Goal: Information Seeking & Learning: Learn about a topic

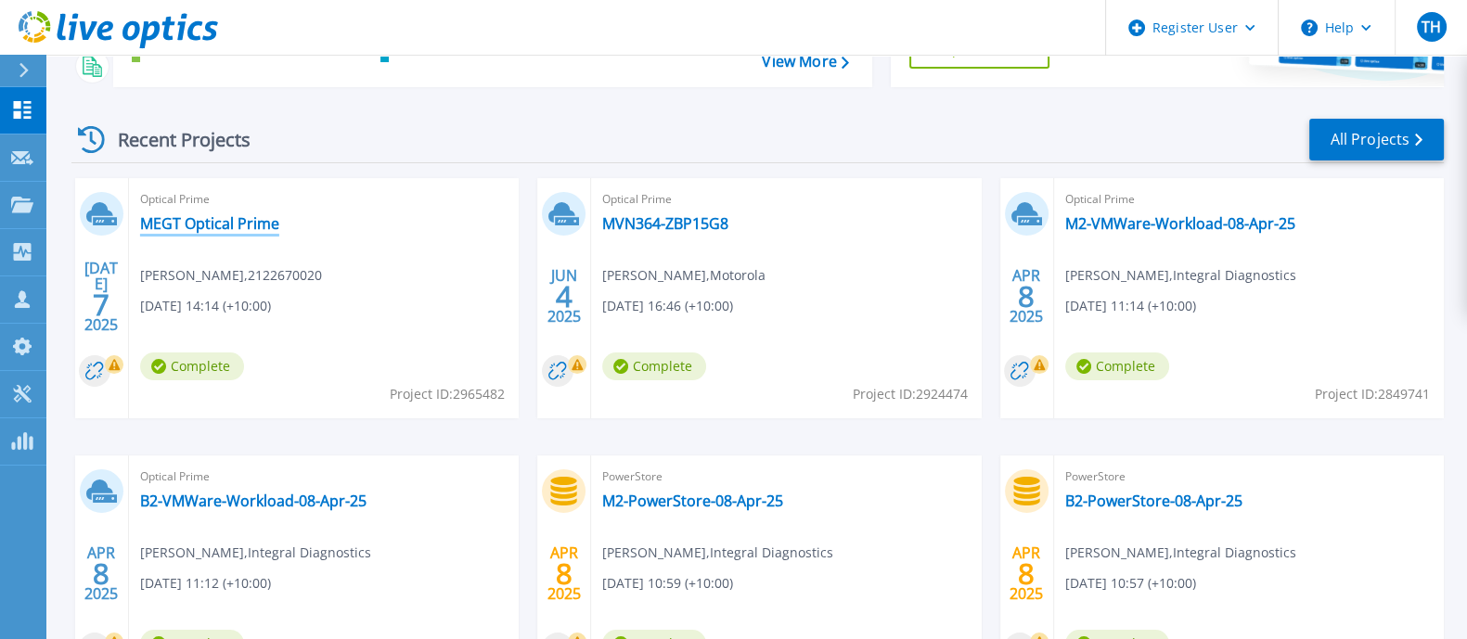
scroll to position [231, 0]
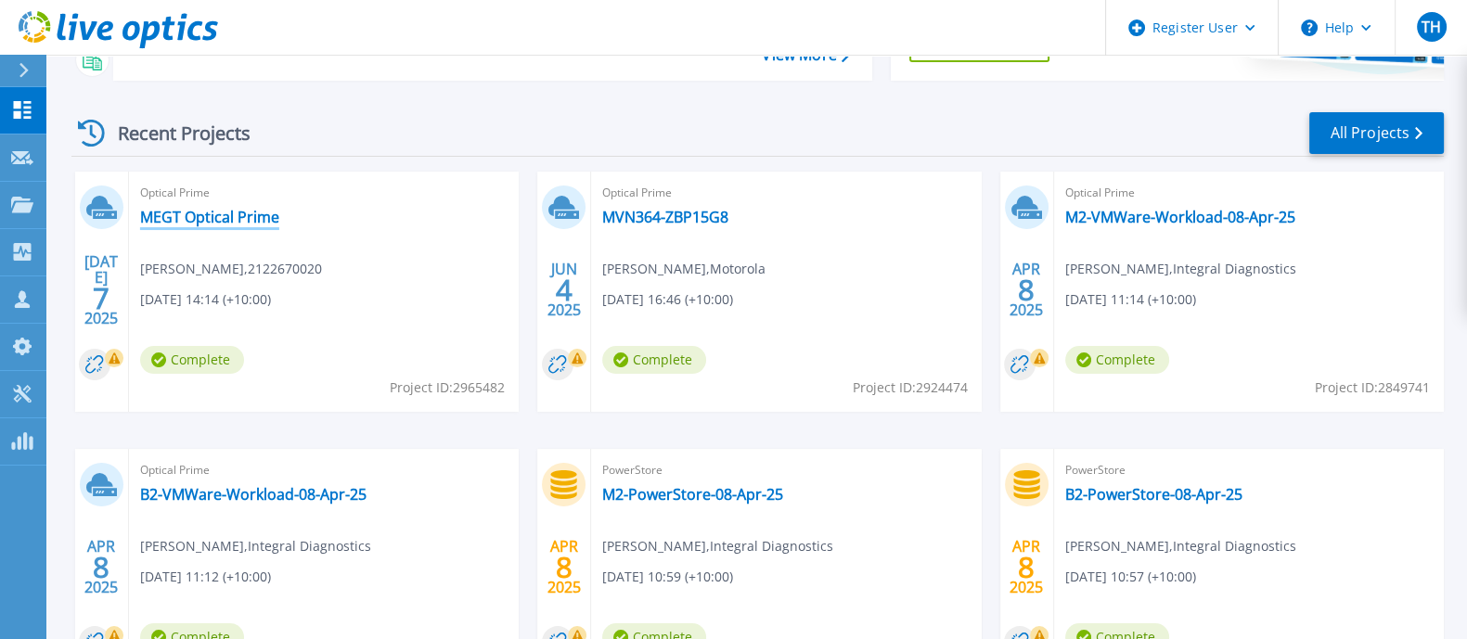
click at [222, 211] on link "MEGT Optical Prime" at bounding box center [209, 217] width 139 height 19
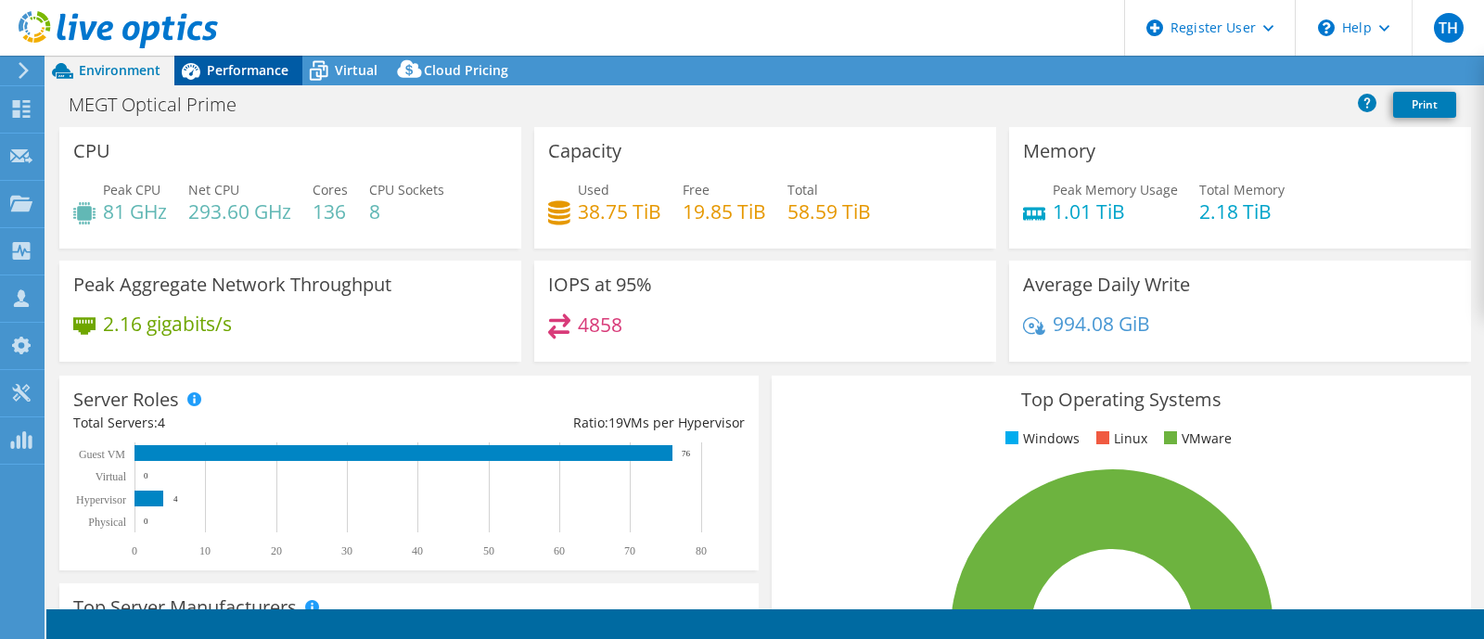
click at [249, 71] on span "Performance" at bounding box center [248, 70] width 82 height 18
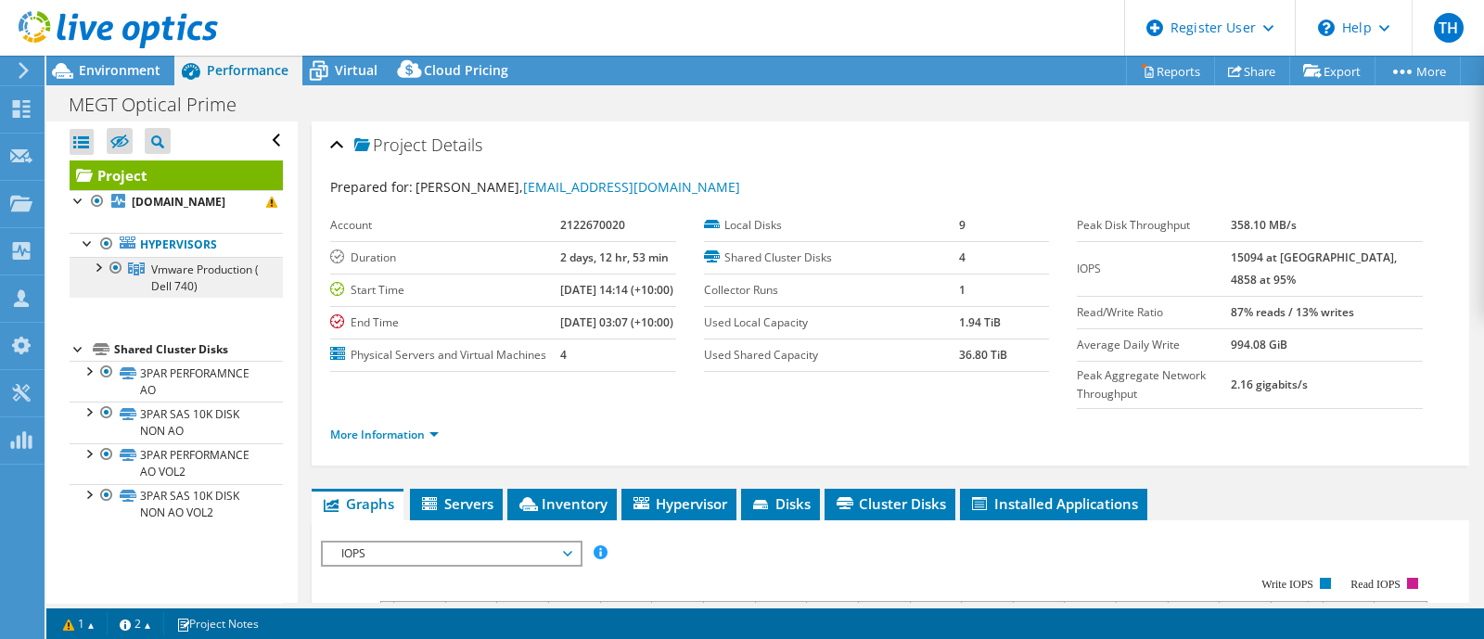
click at [176, 282] on span "Vmware Production ( Dell 740)" at bounding box center [205, 278] width 108 height 32
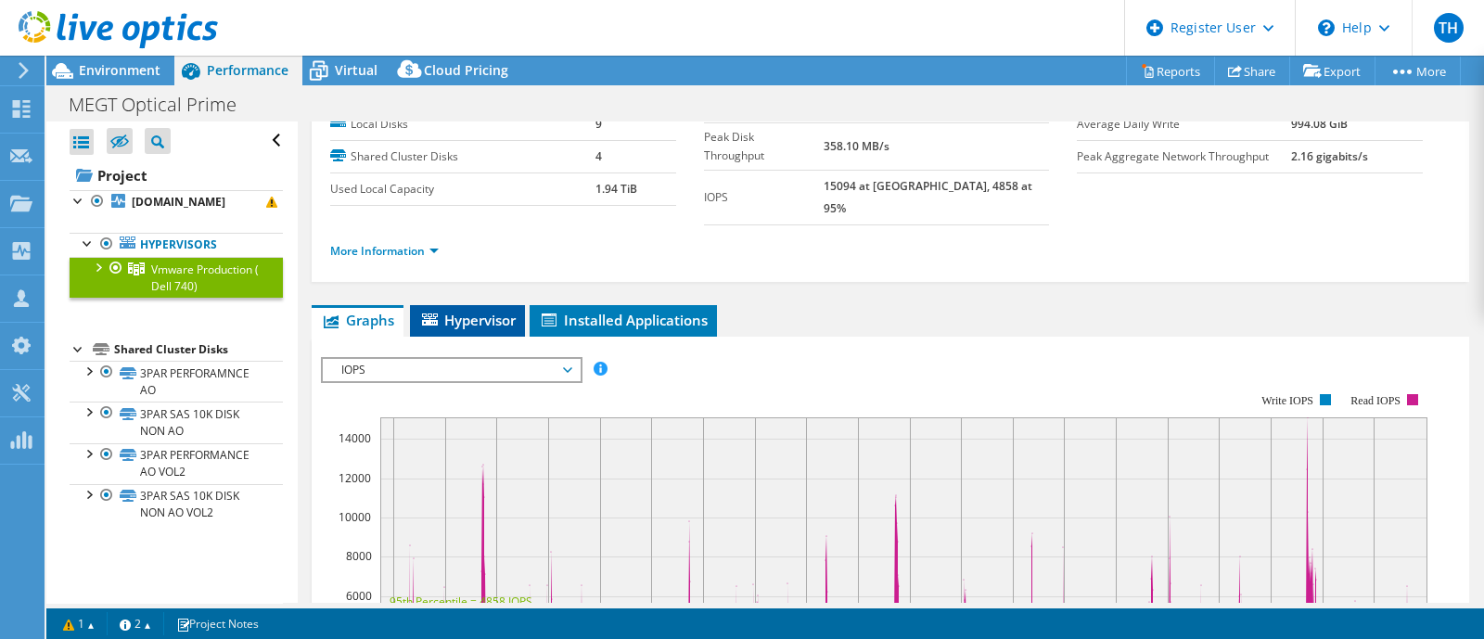
scroll to position [115, 0]
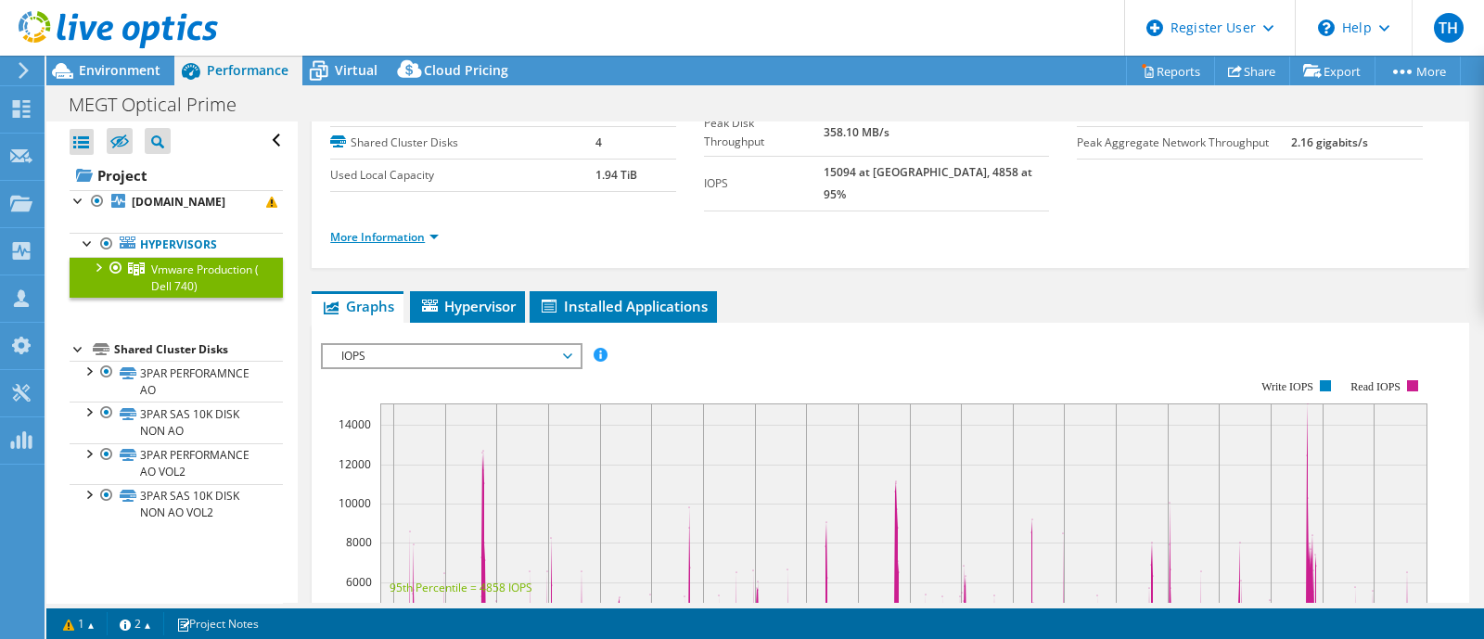
click at [436, 229] on link "More Information" at bounding box center [384, 237] width 109 height 16
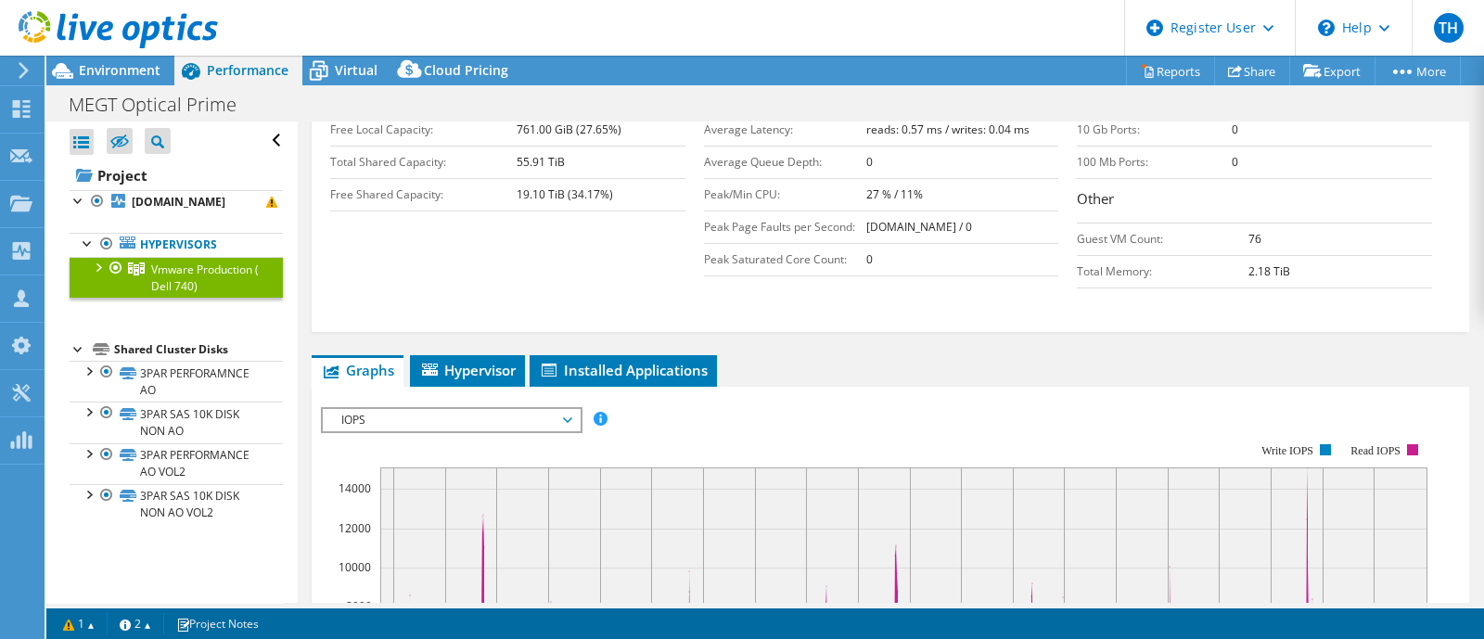
scroll to position [231, 0]
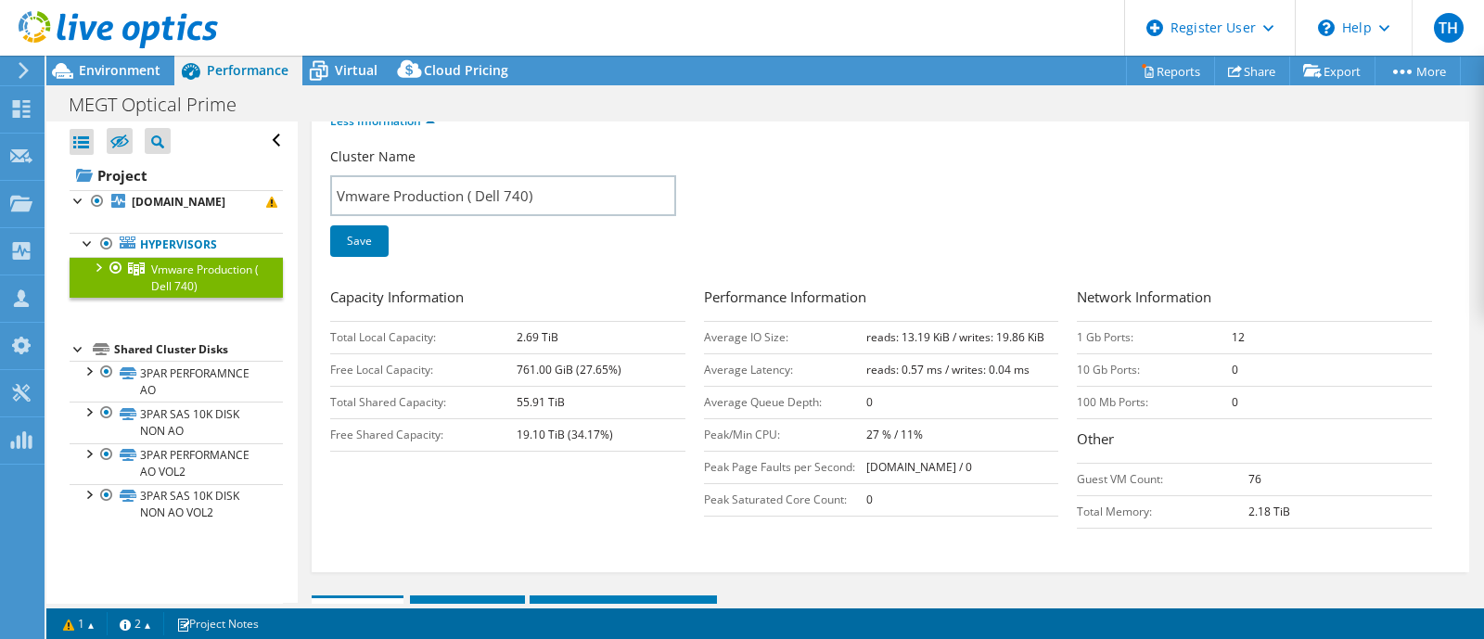
click at [100, 269] on div at bounding box center [97, 266] width 19 height 19
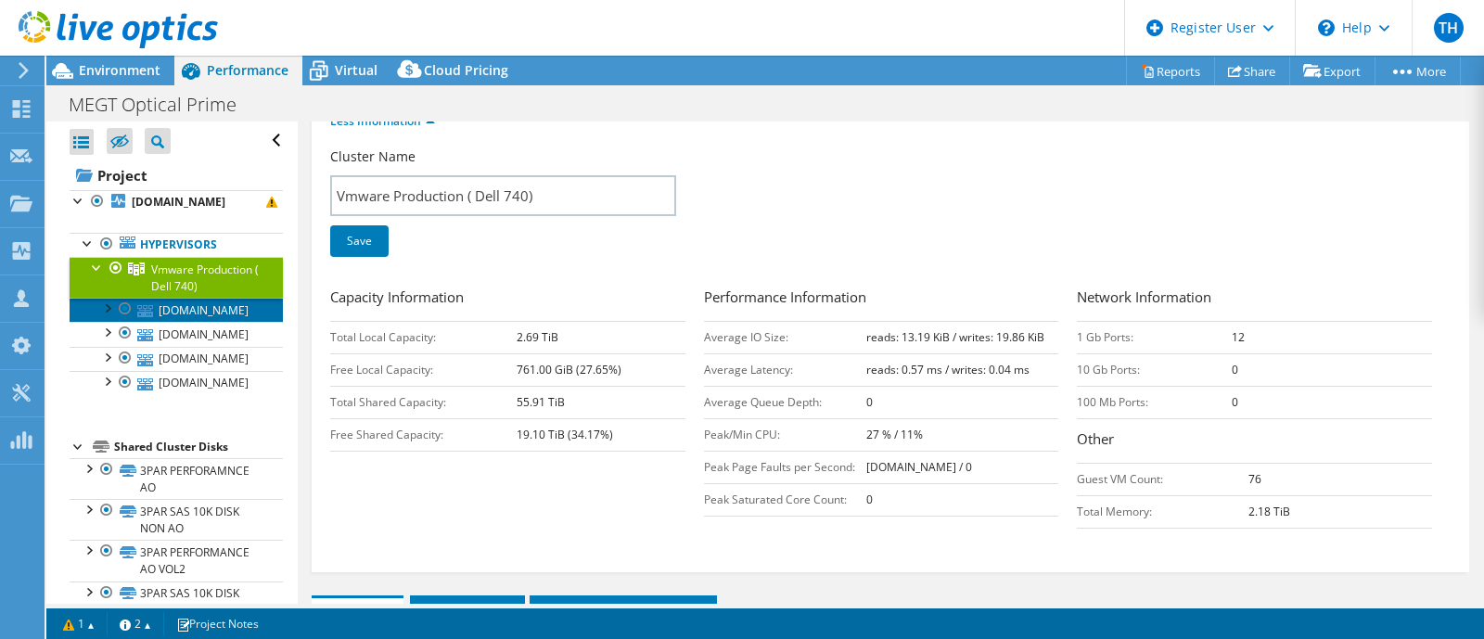
click at [206, 322] on link "esx03.megt.com.au" at bounding box center [176, 310] width 213 height 24
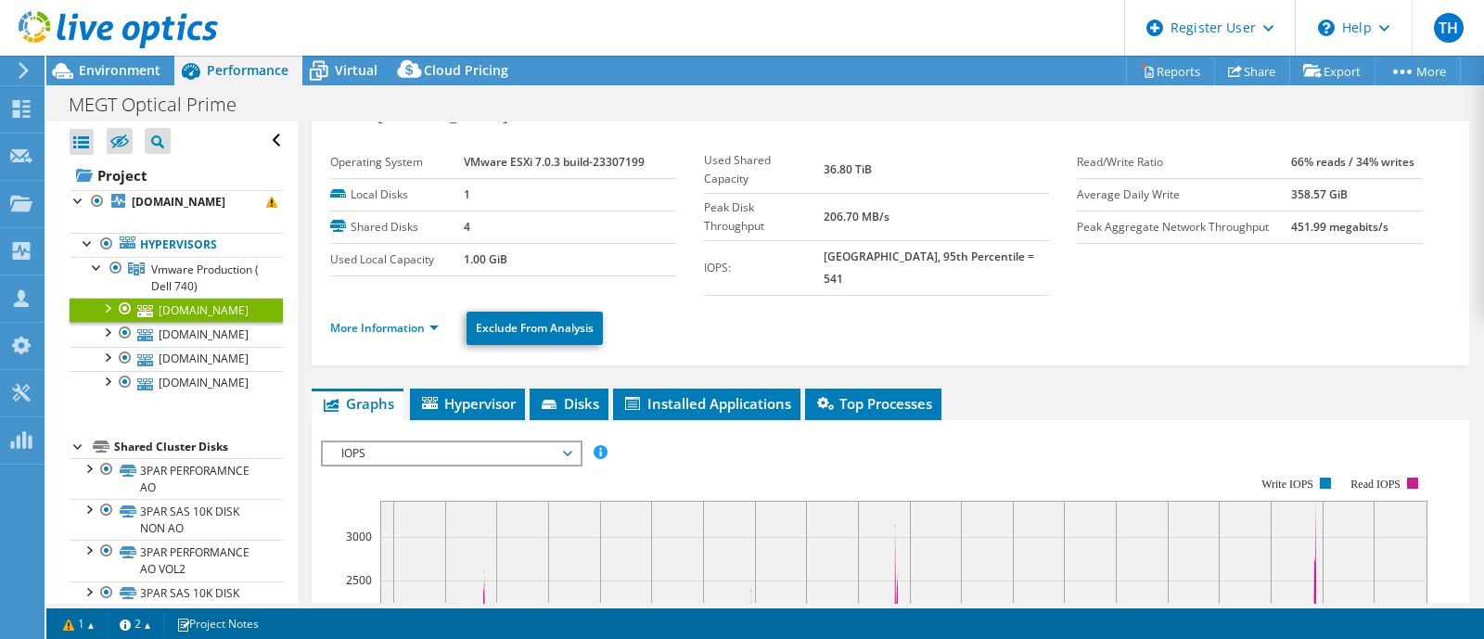
scroll to position [0, 0]
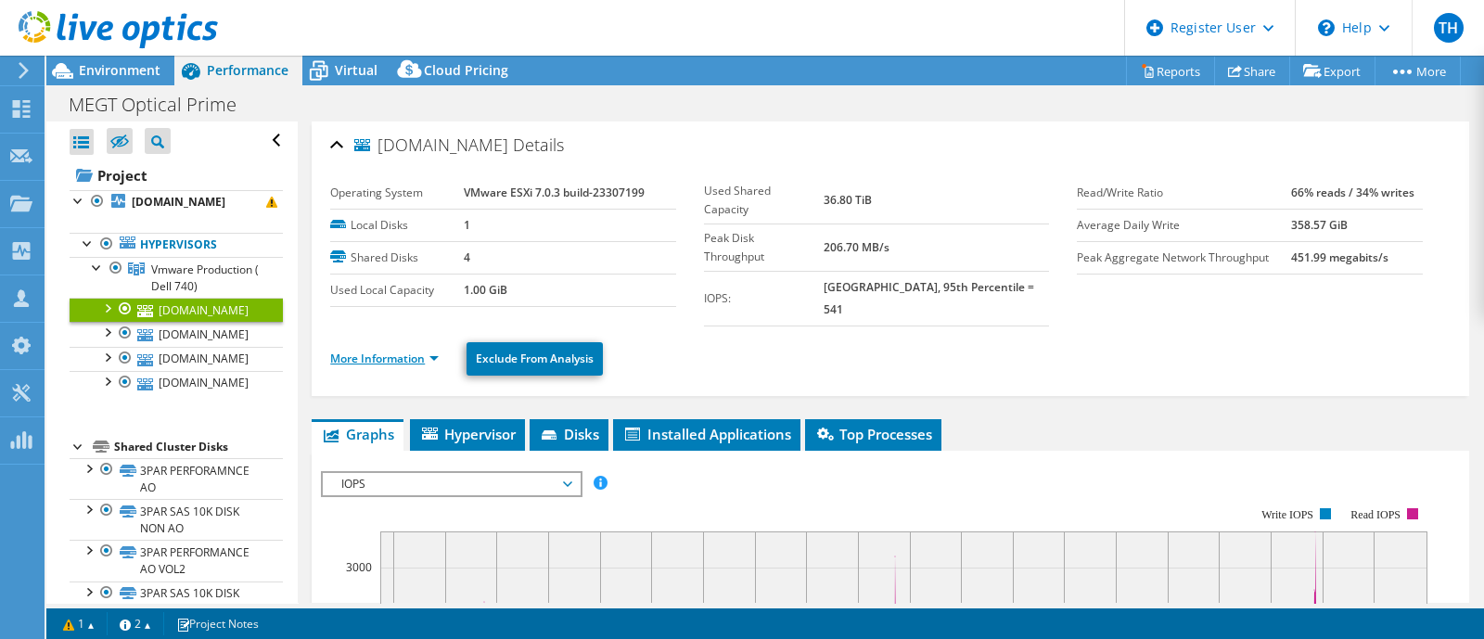
click at [436, 351] on link "More Information" at bounding box center [384, 359] width 109 height 16
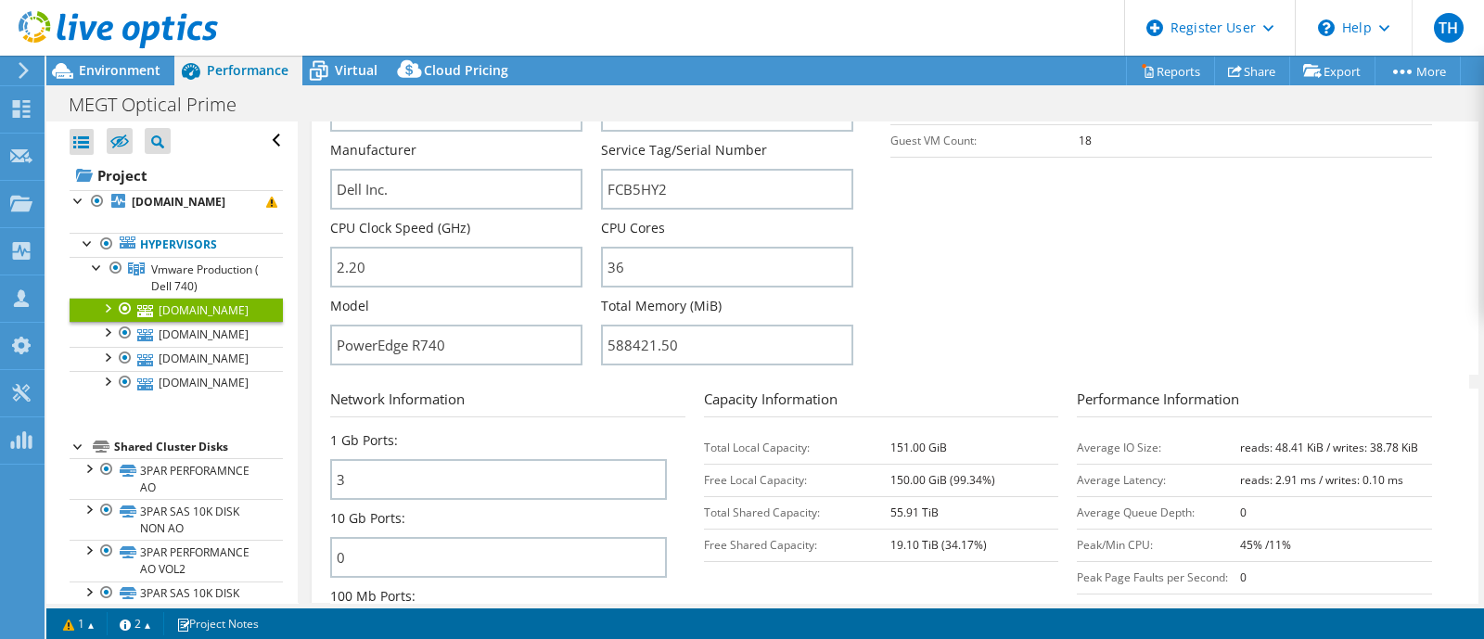
scroll to position [348, 0]
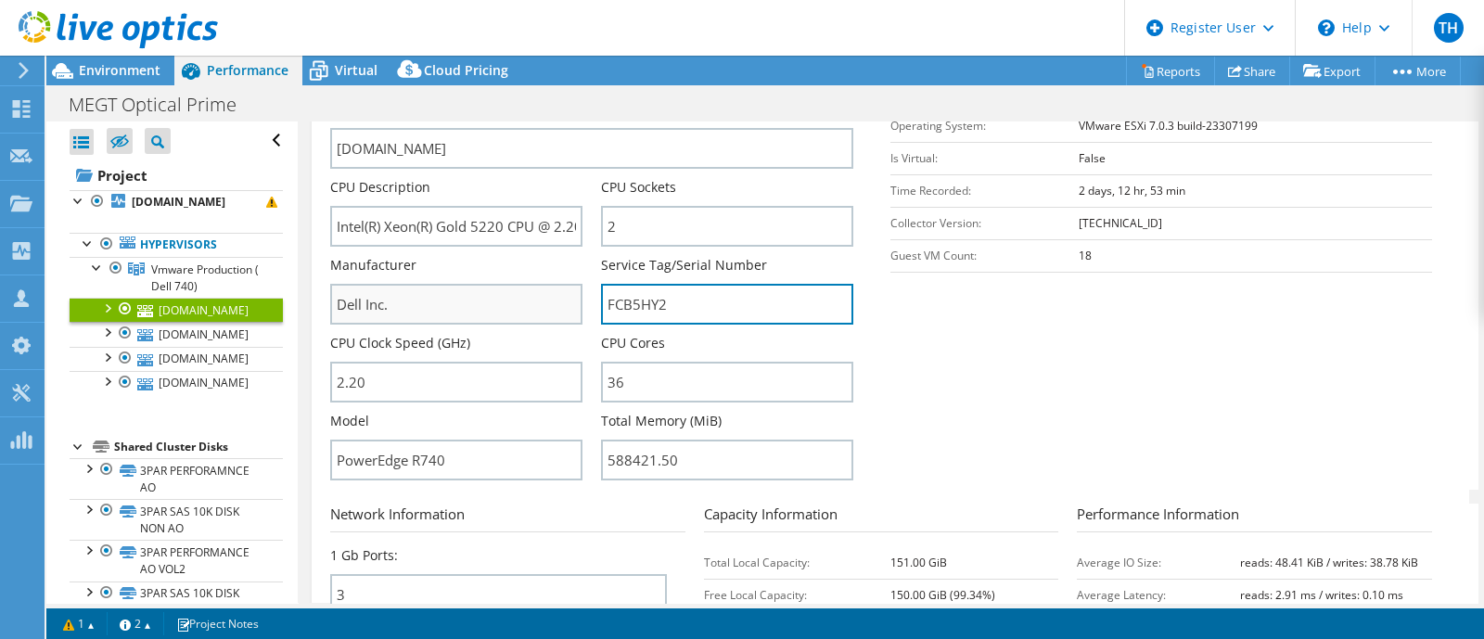
drag, startPoint x: 695, startPoint y: 289, endPoint x: 542, endPoint y: 292, distance: 153.1
click at [542, 100] on div "Server Name esx03.megt.com.au CPU Description Intel(R) Xeon(R) Gold 5220 CPU @ …" at bounding box center [601, 100] width 542 height 0
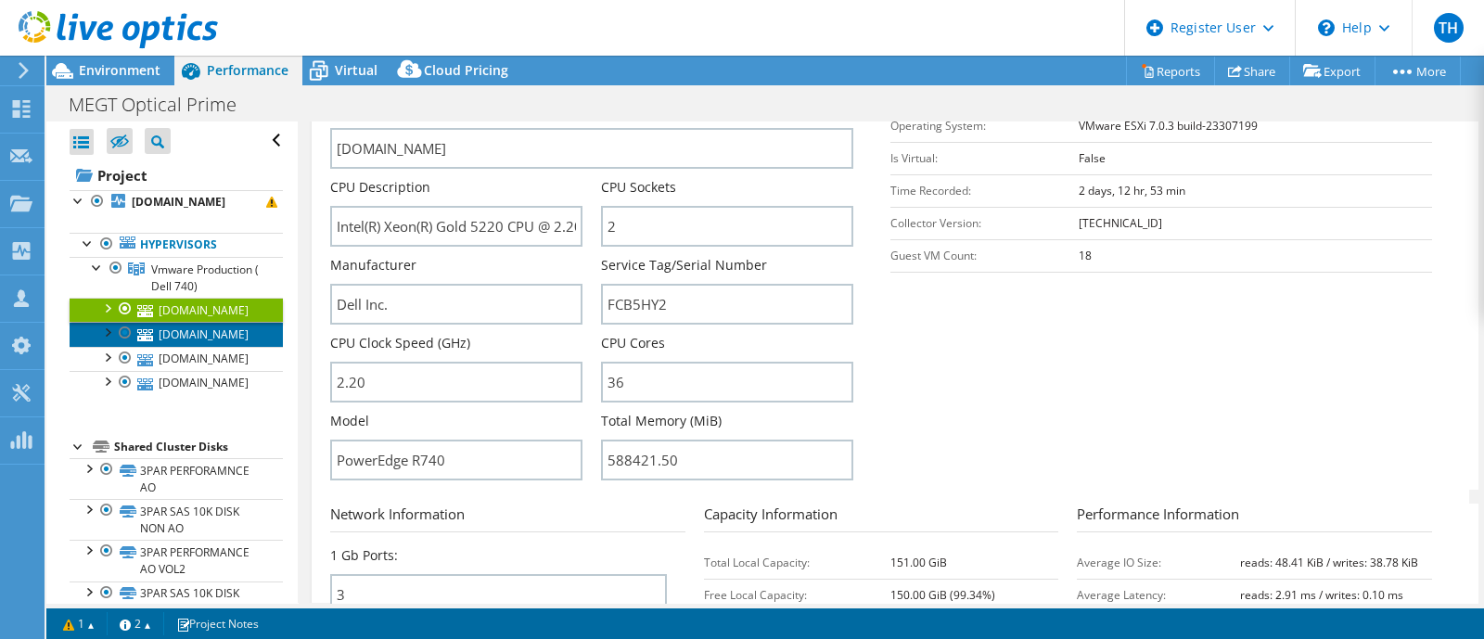
click at [174, 343] on link "esx01.megt.com.au" at bounding box center [176, 334] width 213 height 24
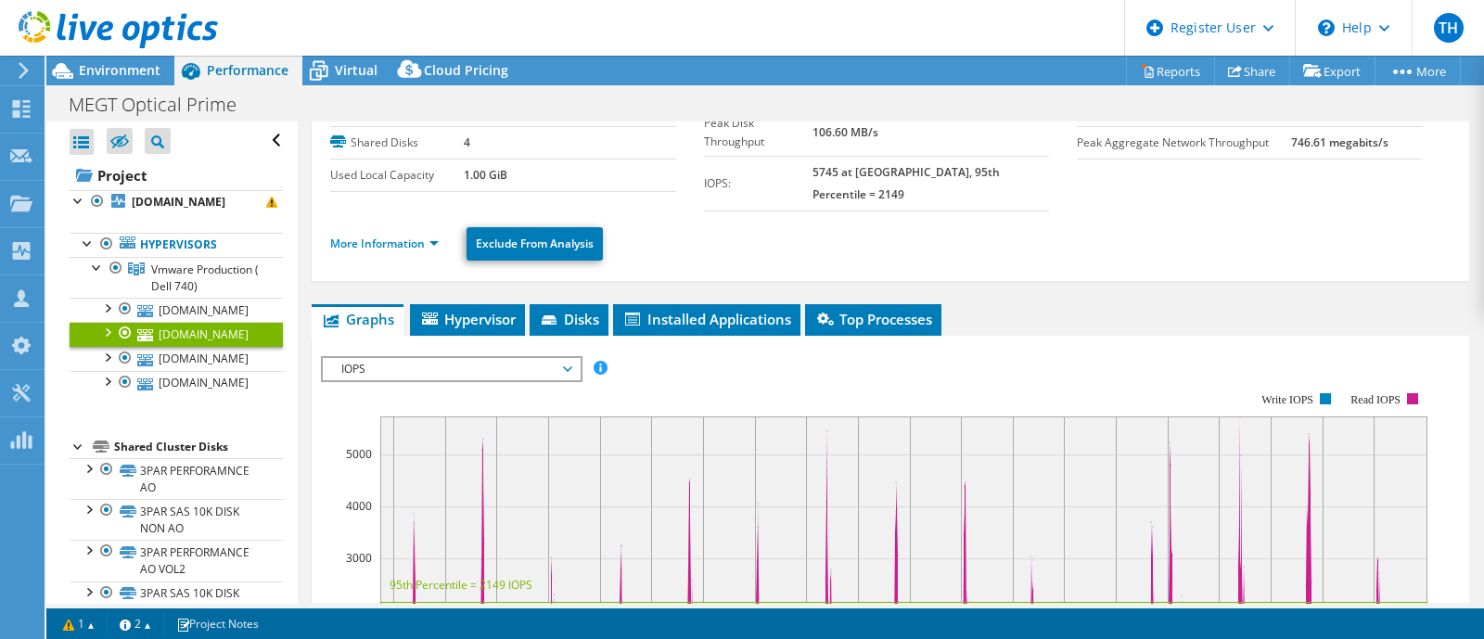
scroll to position [82, 0]
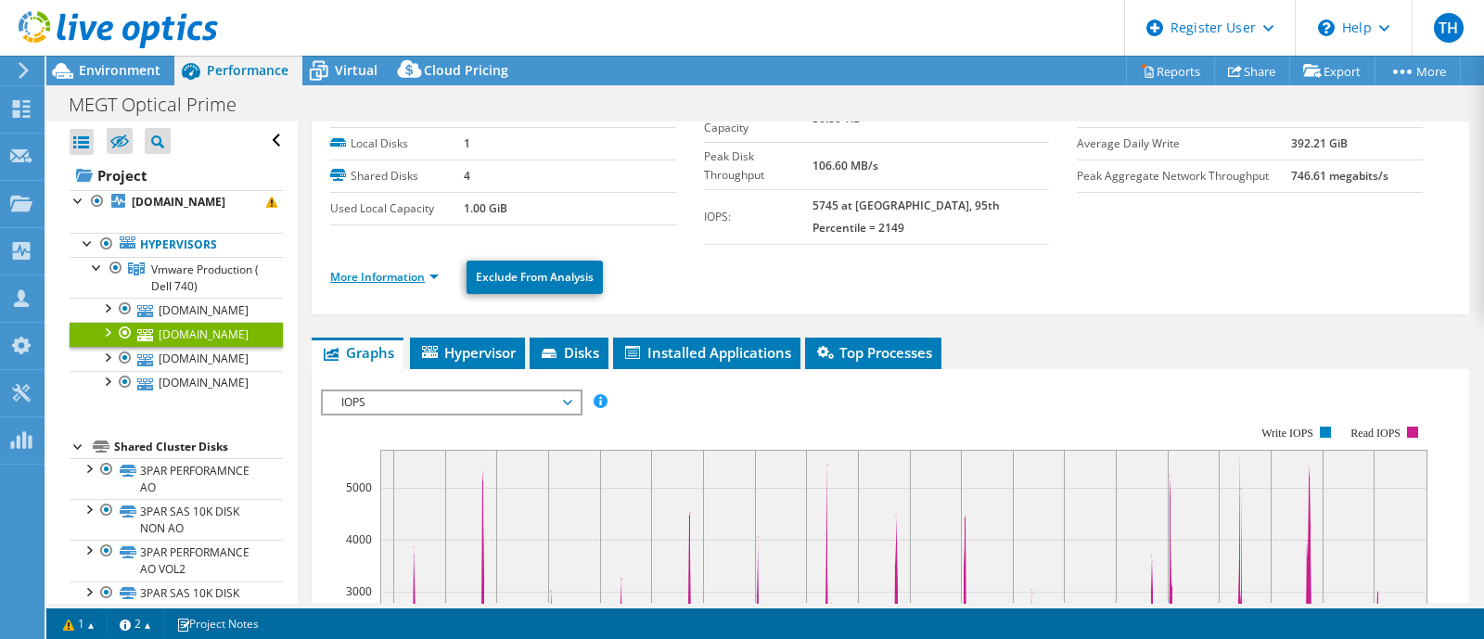
click at [402, 269] on link "More Information" at bounding box center [384, 277] width 109 height 16
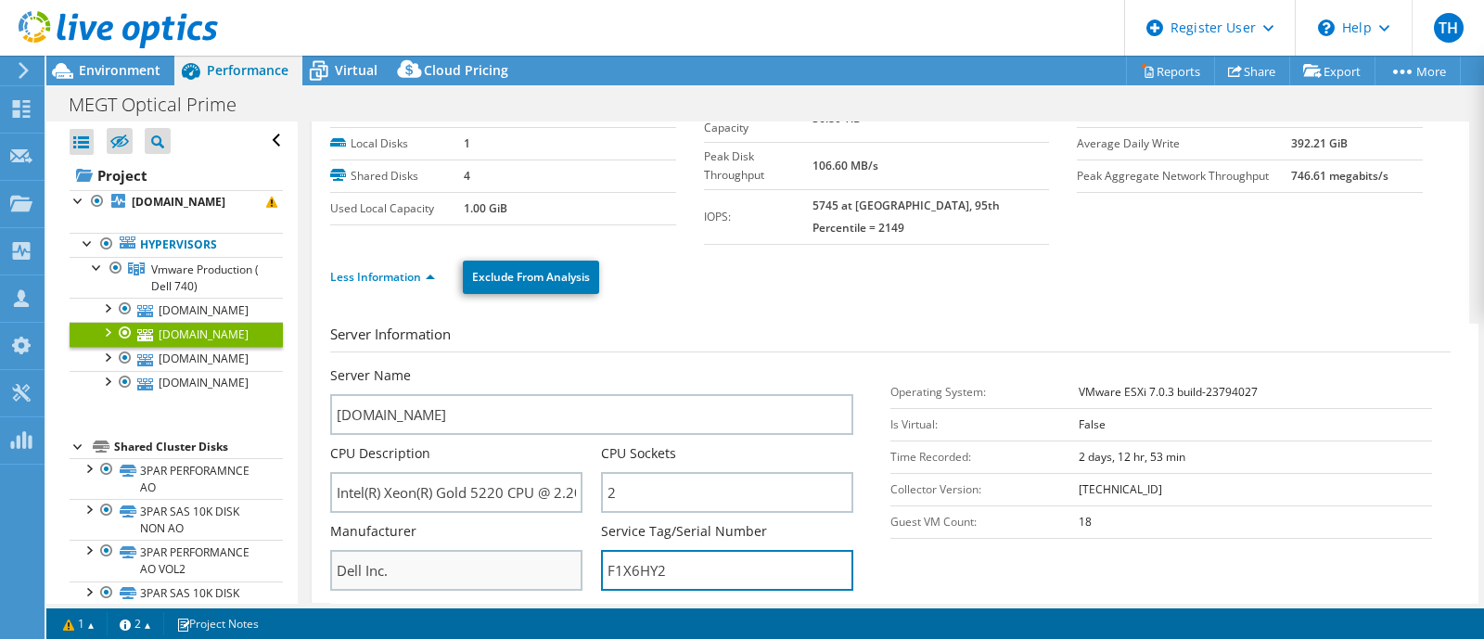
drag, startPoint x: 669, startPoint y: 548, endPoint x: 508, endPoint y: 545, distance: 160.5
click at [508, 366] on div "Server Name esx01.megt.com.au CPU Description Intel(R) Xeon(R) Gold 5220 CPU @ …" at bounding box center [601, 366] width 542 height 0
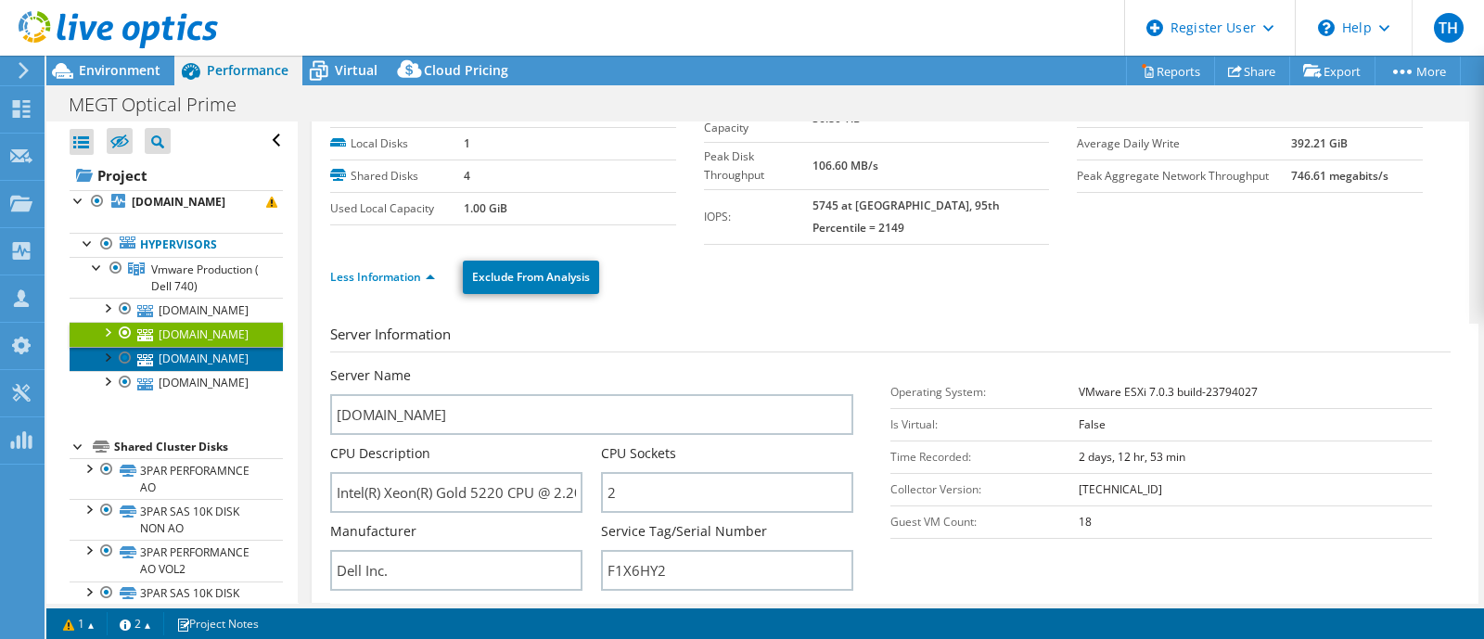
click at [211, 371] on link "esx04.megt.com.au" at bounding box center [176, 359] width 213 height 24
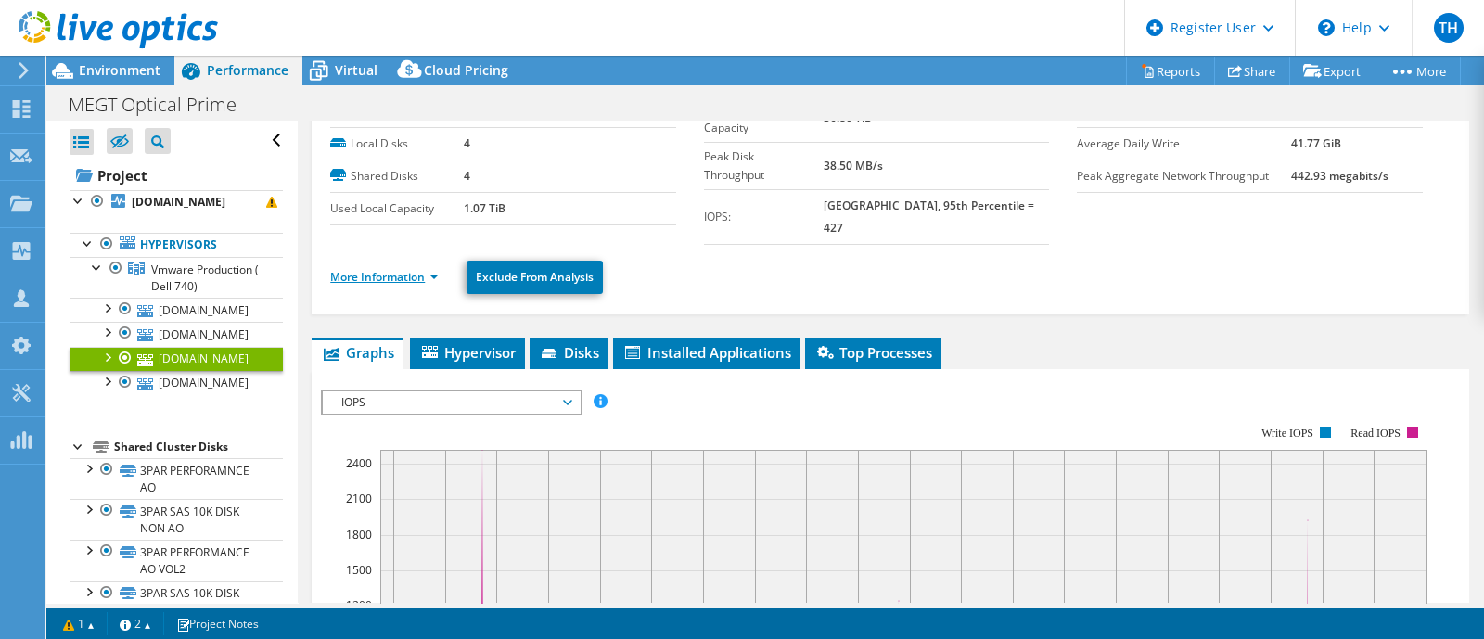
click at [422, 269] on link "More Information" at bounding box center [384, 277] width 109 height 16
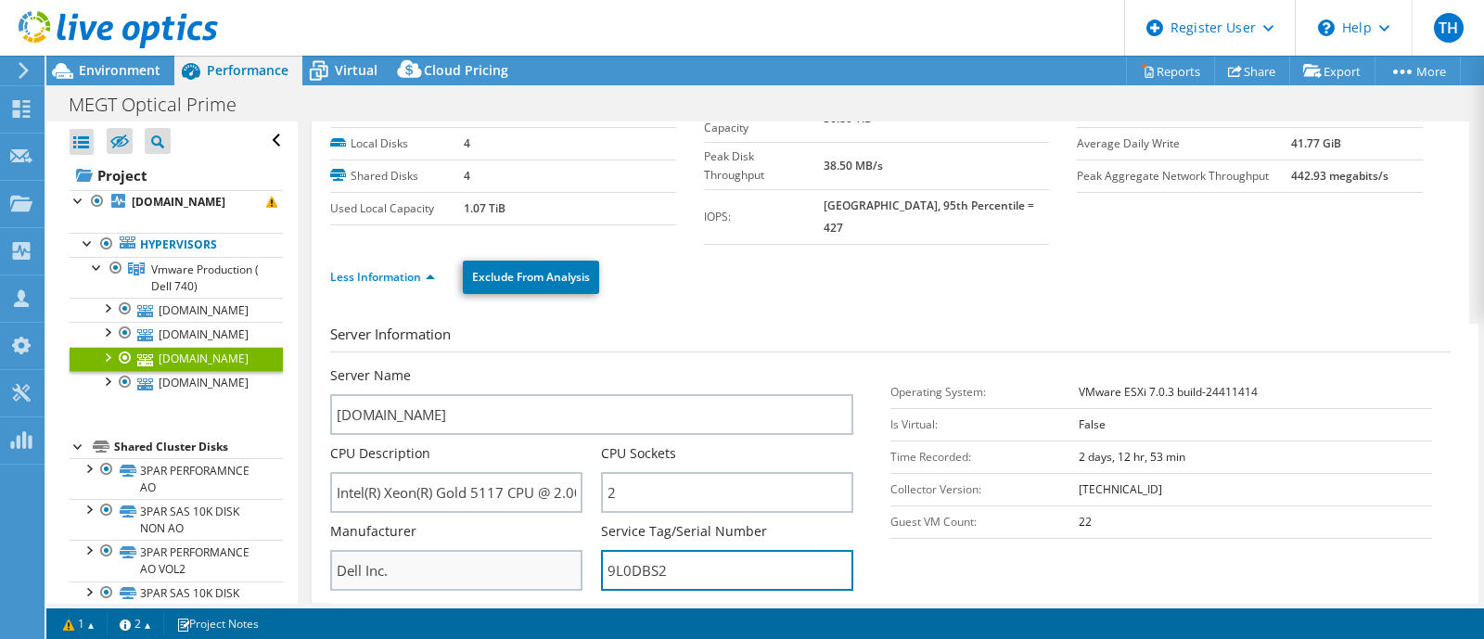
drag, startPoint x: 724, startPoint y: 549, endPoint x: 455, endPoint y: 545, distance: 269.1
click at [458, 366] on div "Server Name esx04.megt.com.au CPU Description Intel(R) Xeon(R) Gold 5117 CPU @ …" at bounding box center [601, 366] width 542 height 0
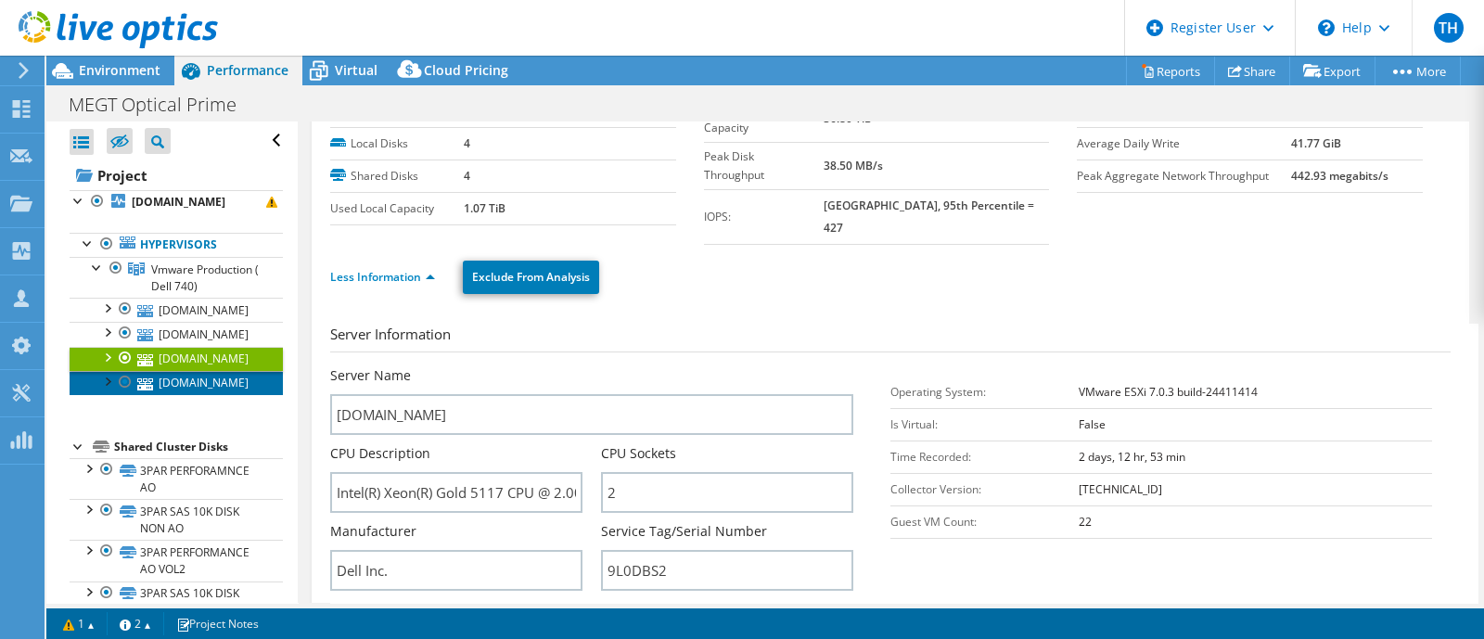
click at [192, 395] on link "esx06.megt.com.au" at bounding box center [176, 383] width 213 height 24
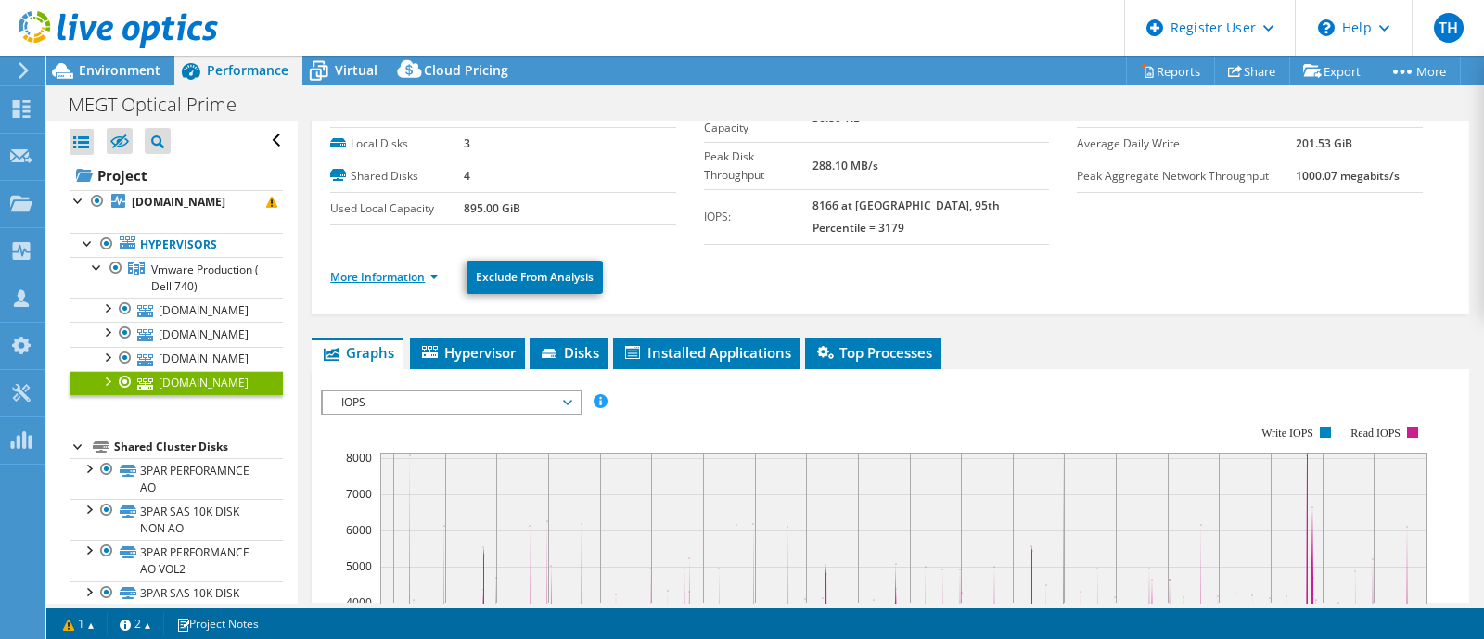
click at [439, 269] on link "More Information" at bounding box center [384, 277] width 109 height 16
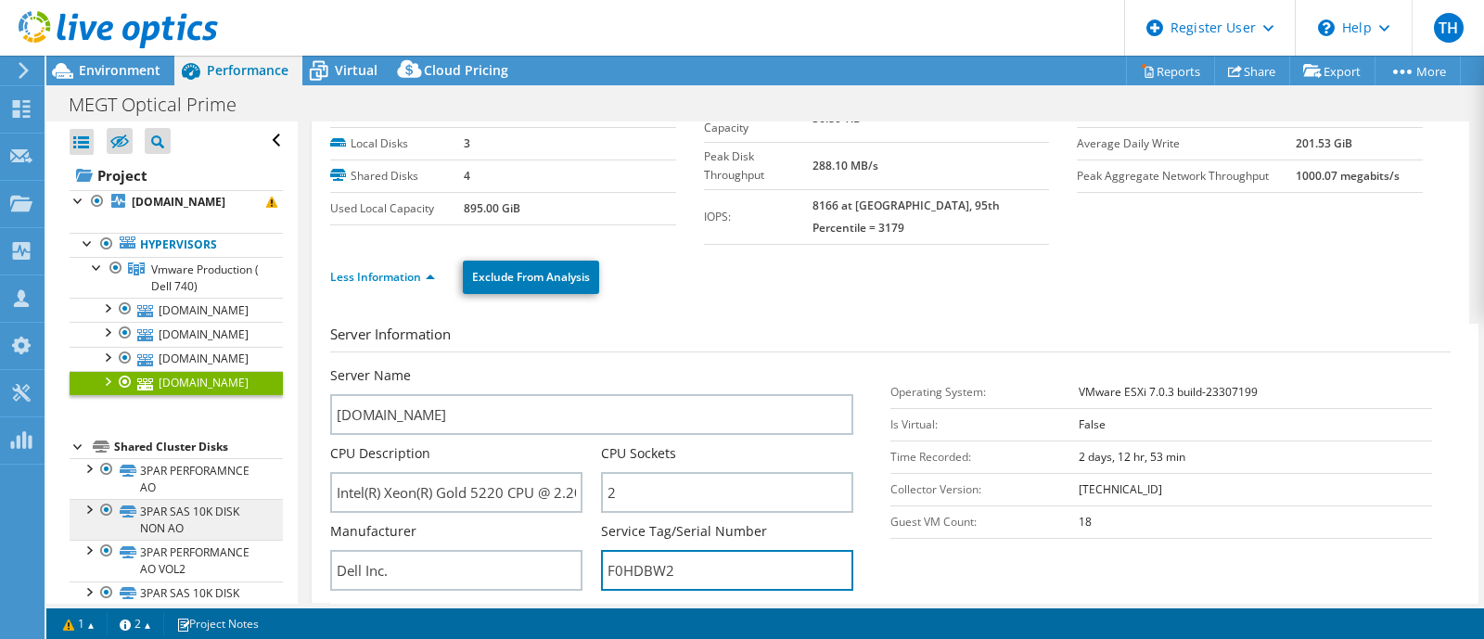
drag, startPoint x: 689, startPoint y: 545, endPoint x: 264, endPoint y: 535, distance: 425.0
click at [264, 535] on div "Open All Close All Hide Excluded Nodes Project Tree Filter" at bounding box center [765, 362] width 1438 height 481
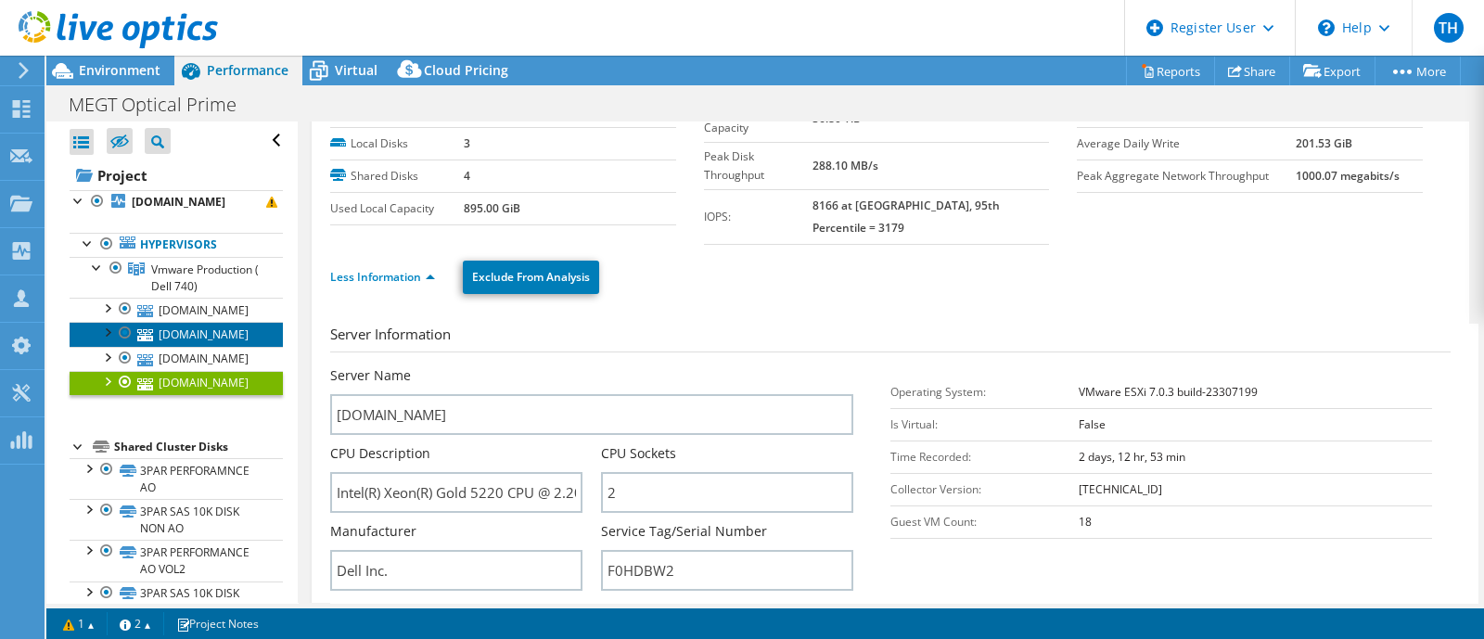
click at [198, 346] on link "esx01.megt.com.au" at bounding box center [176, 334] width 213 height 24
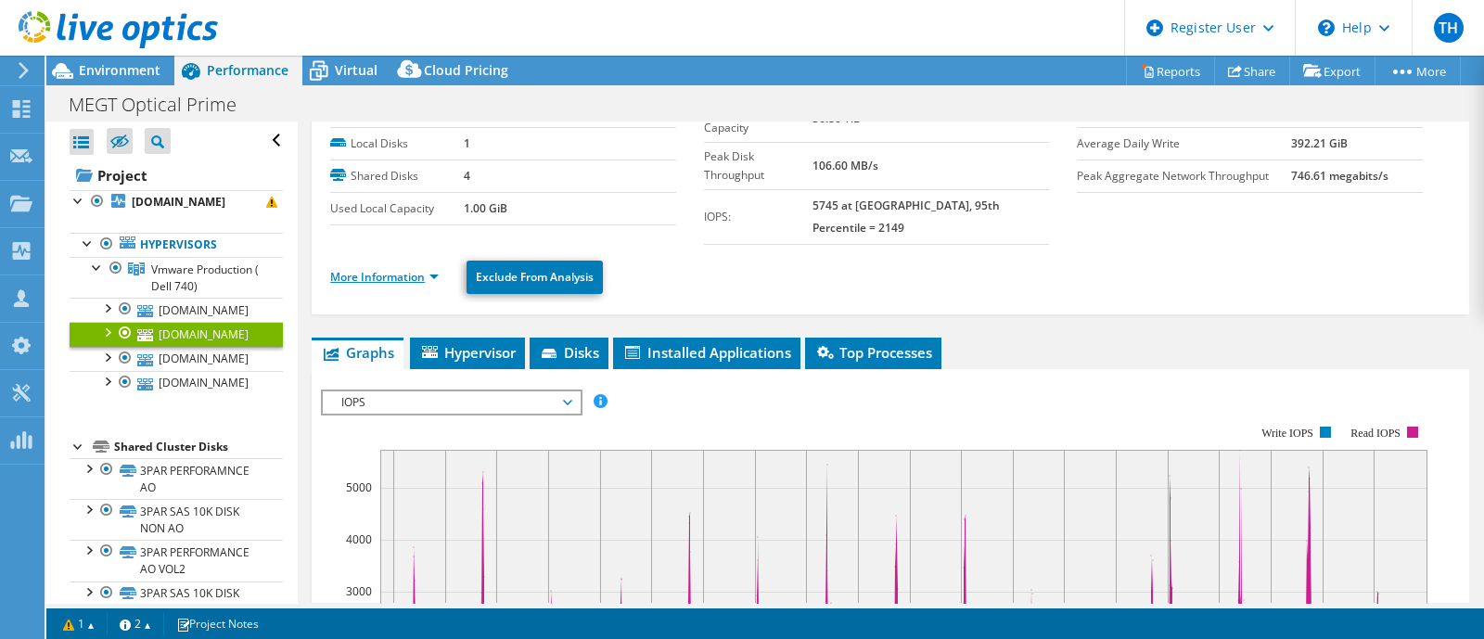
click at [432, 269] on link "More Information" at bounding box center [384, 277] width 109 height 16
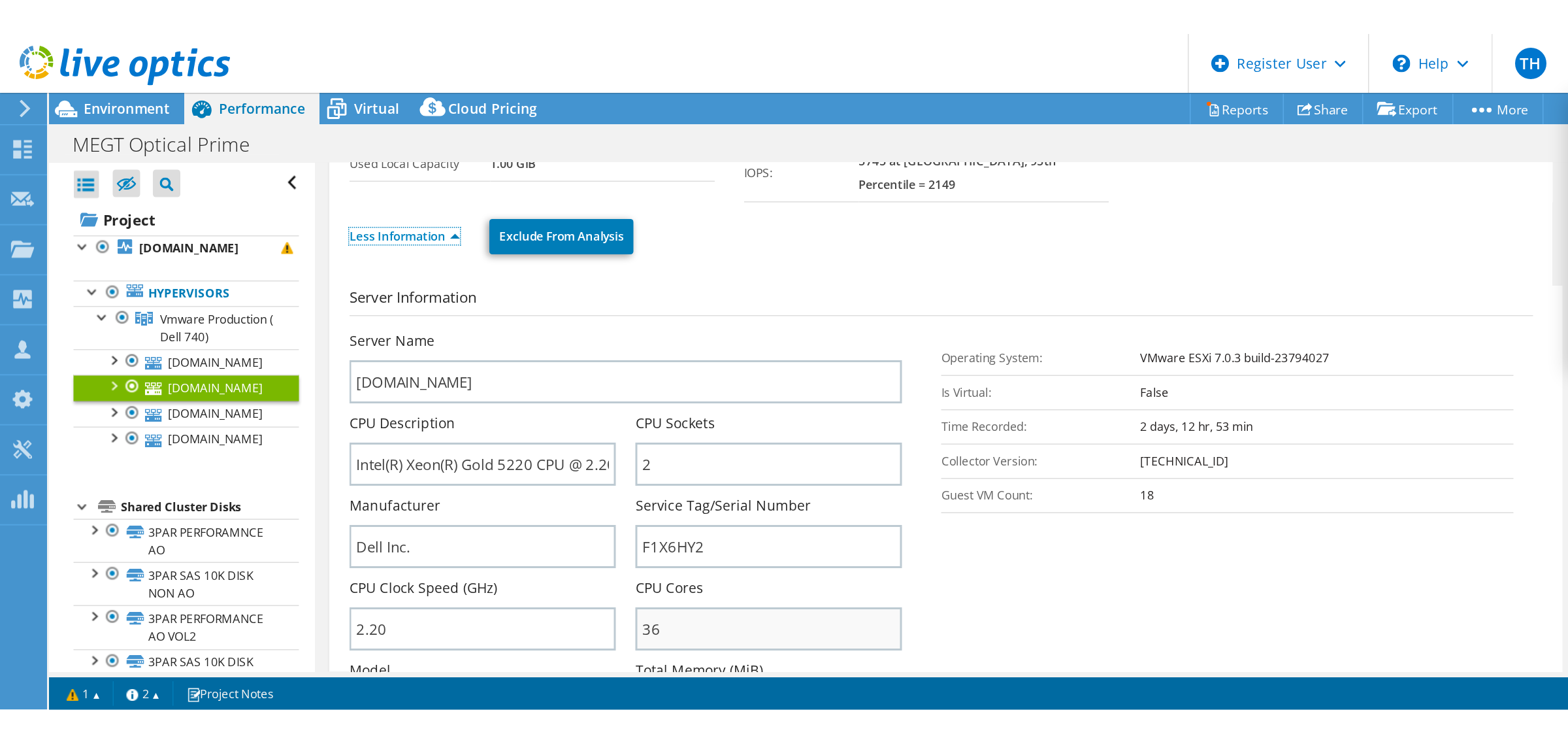
scroll to position [140, 0]
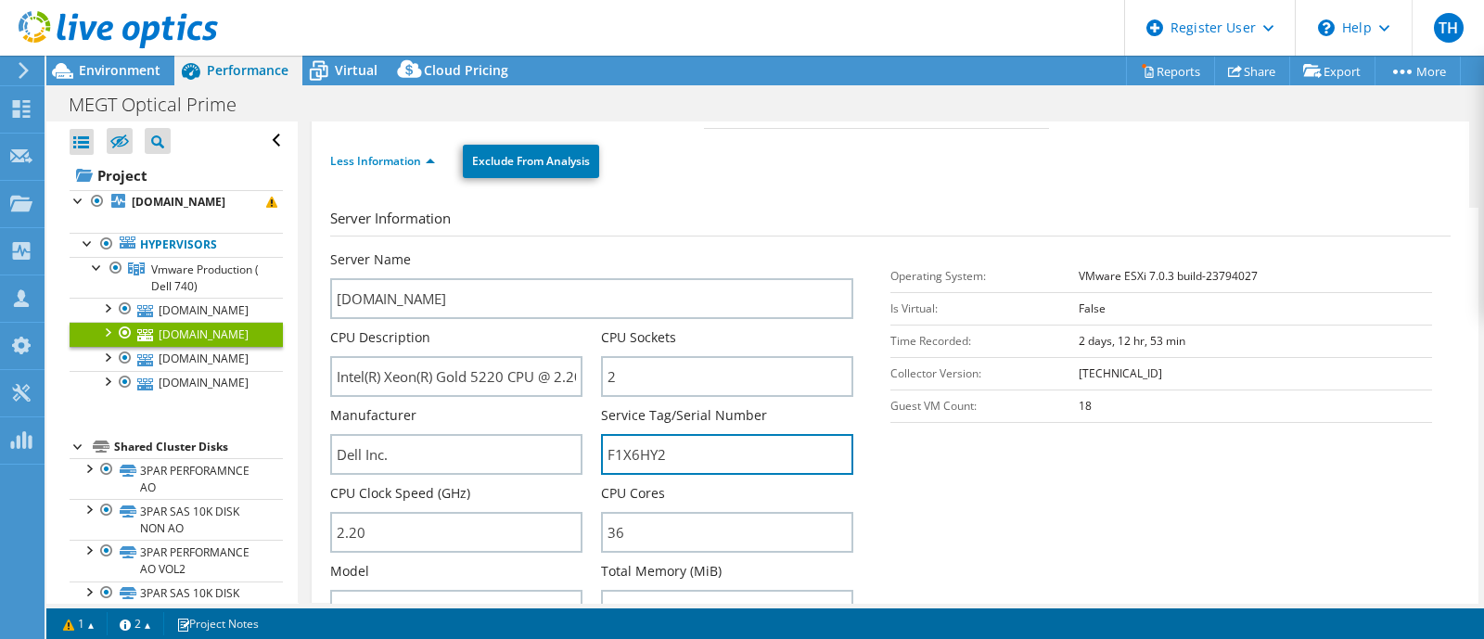
drag, startPoint x: 725, startPoint y: 440, endPoint x: 311, endPoint y: 375, distance: 419.7
click at [320, 375] on div "esx01.megt.com.au Details Operating System VMware ESXi 7.0.3 build-23794027 Loc…" at bounding box center [891, 482] width 1158 height 1116
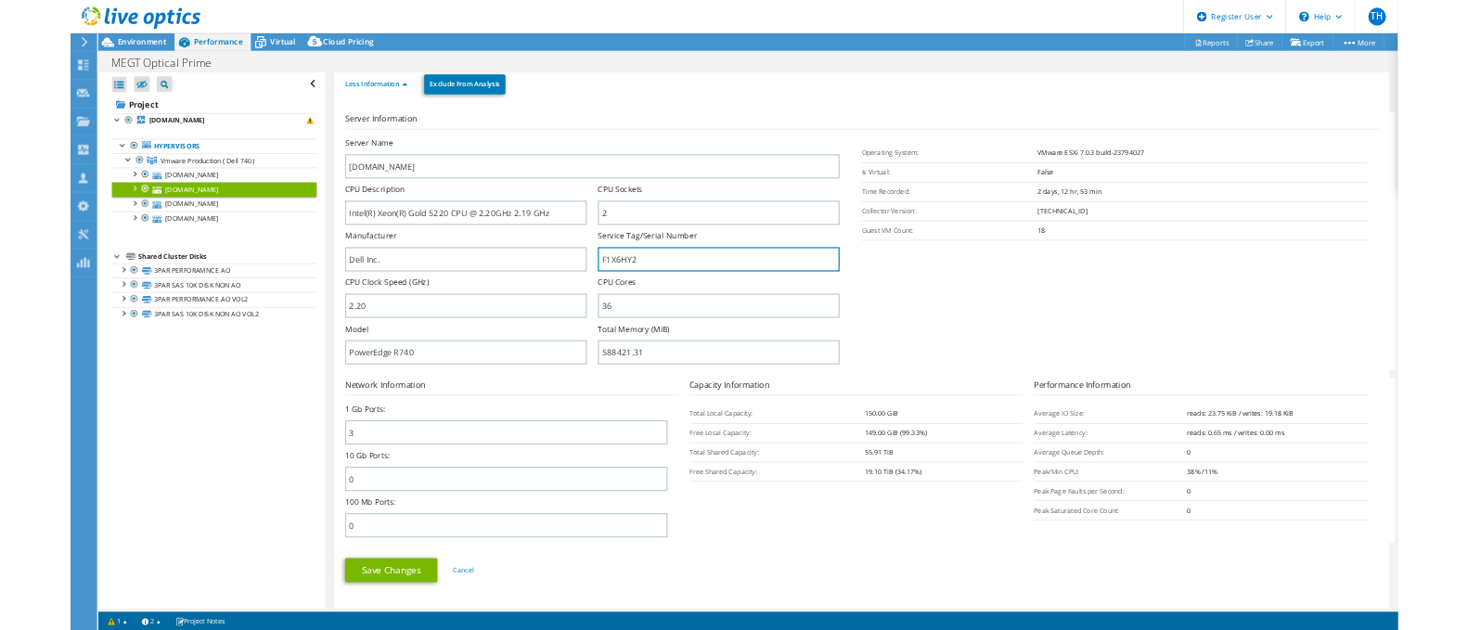
scroll to position [199, 0]
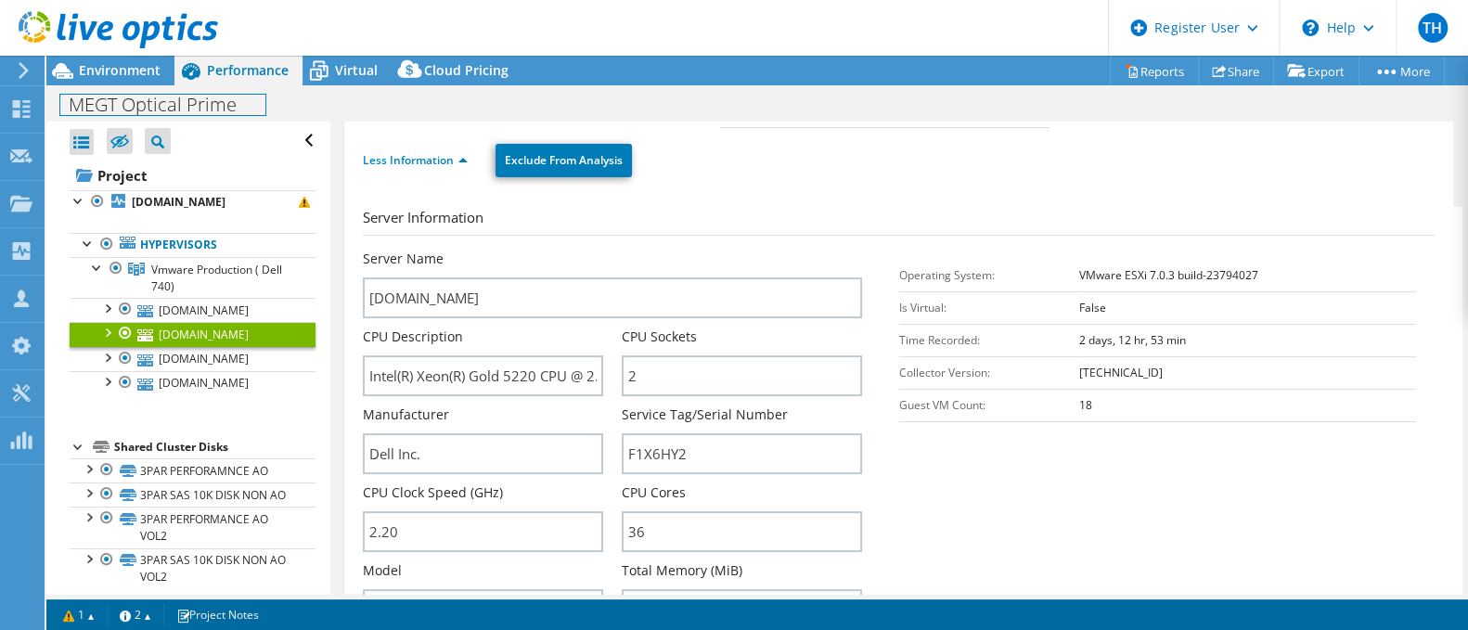
click at [125, 85] on div "MEGT Optical Prime Print" at bounding box center [756, 103] width 1421 height 36
click at [128, 77] on span "Environment" at bounding box center [120, 70] width 82 height 18
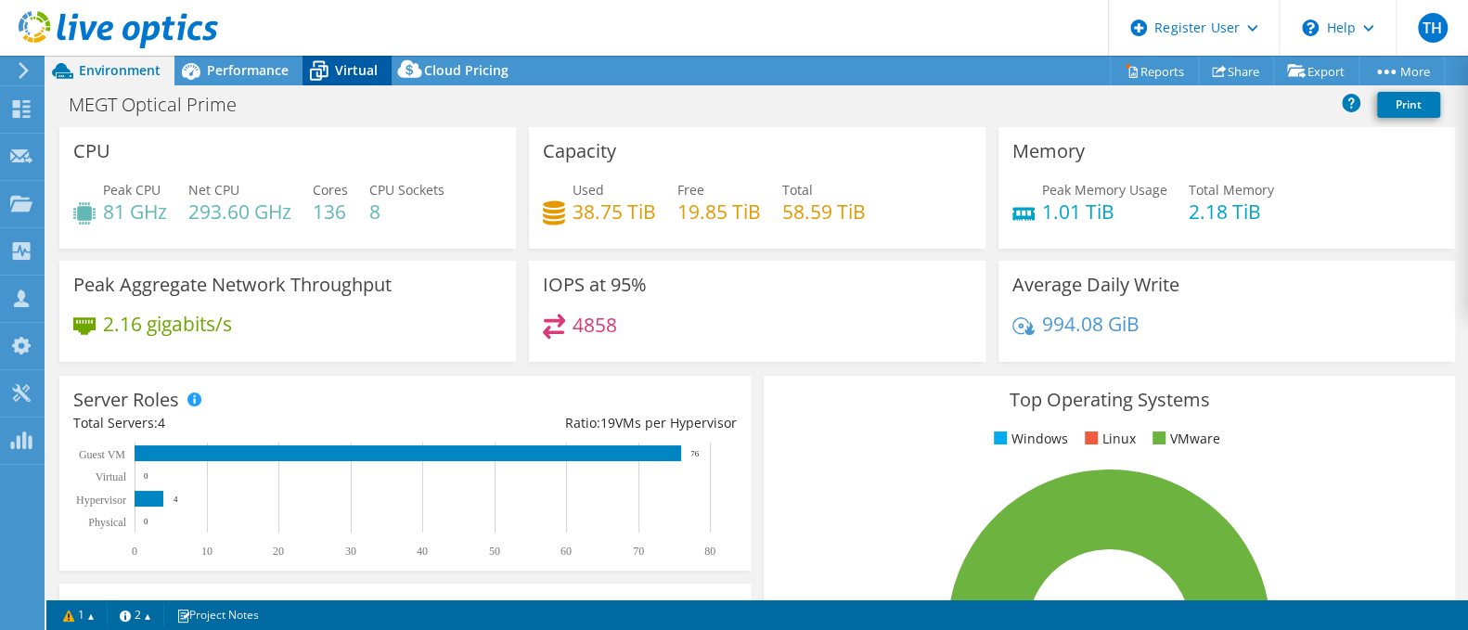
click at [347, 76] on span "Virtual" at bounding box center [356, 70] width 43 height 18
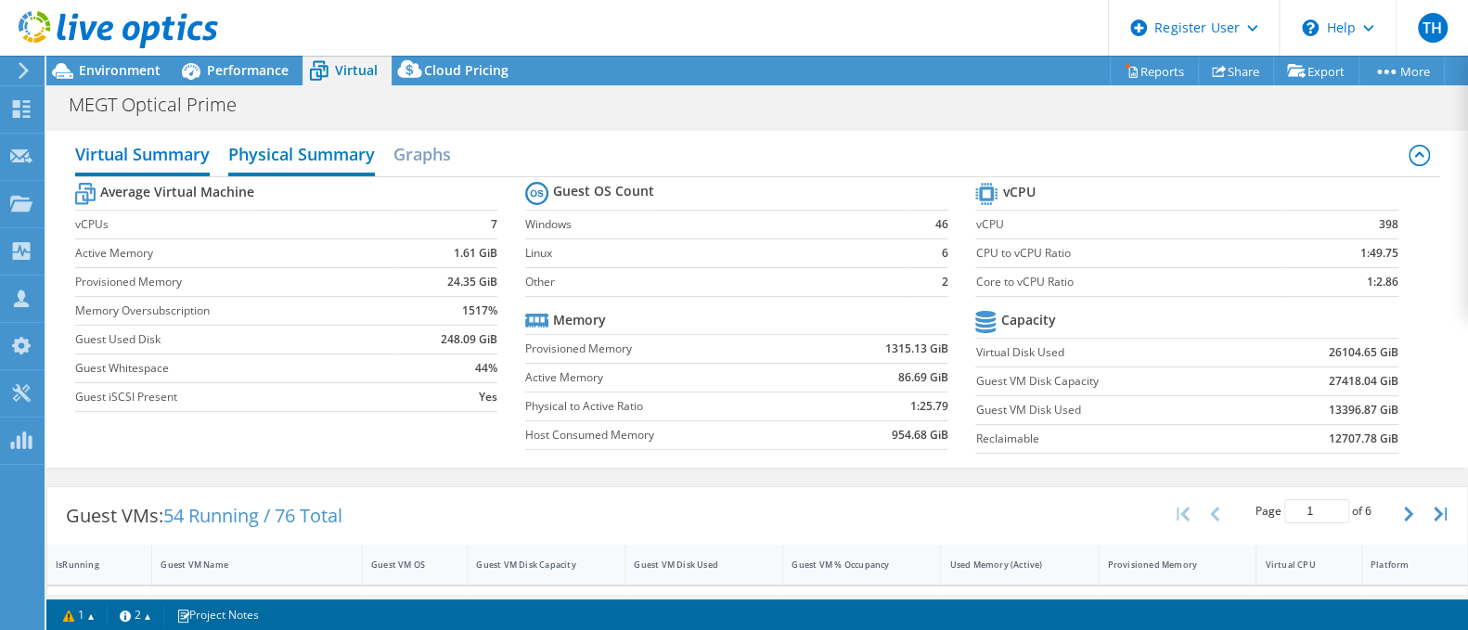
click at [337, 157] on h2 "Physical Summary" at bounding box center [301, 155] width 147 height 41
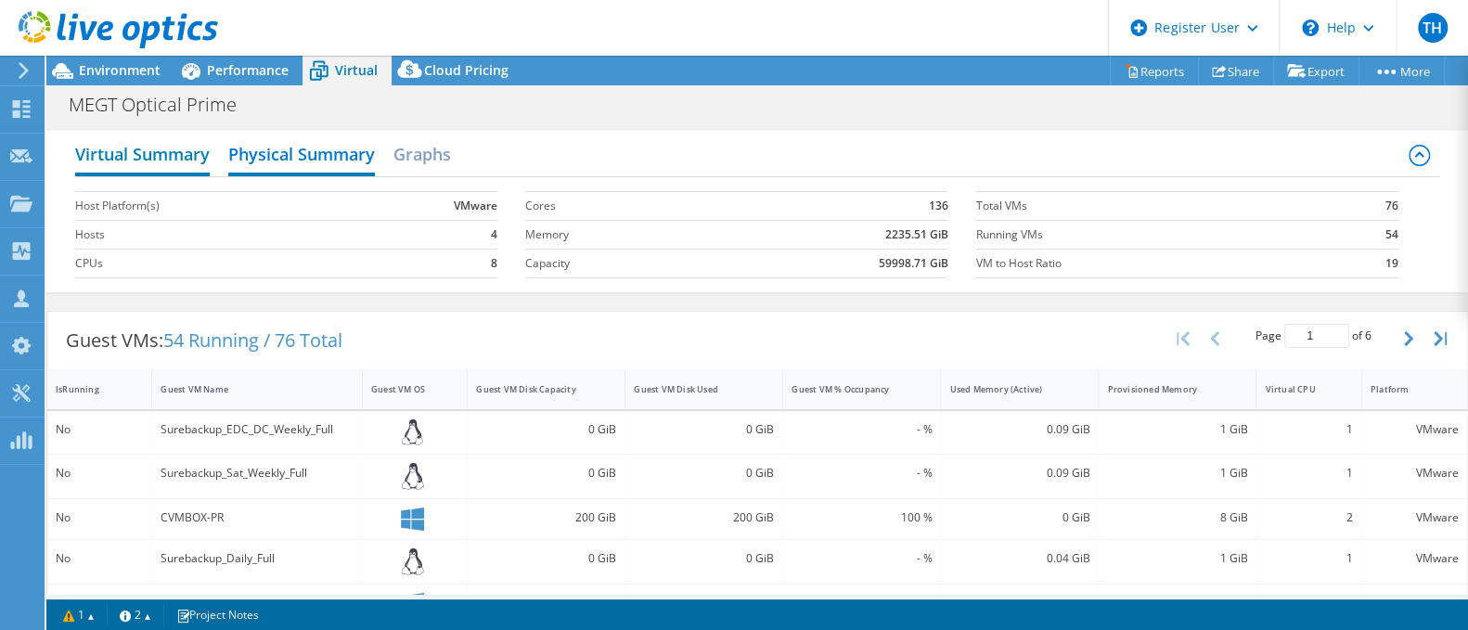
click at [176, 157] on h2 "Virtual Summary" at bounding box center [142, 155] width 135 height 41
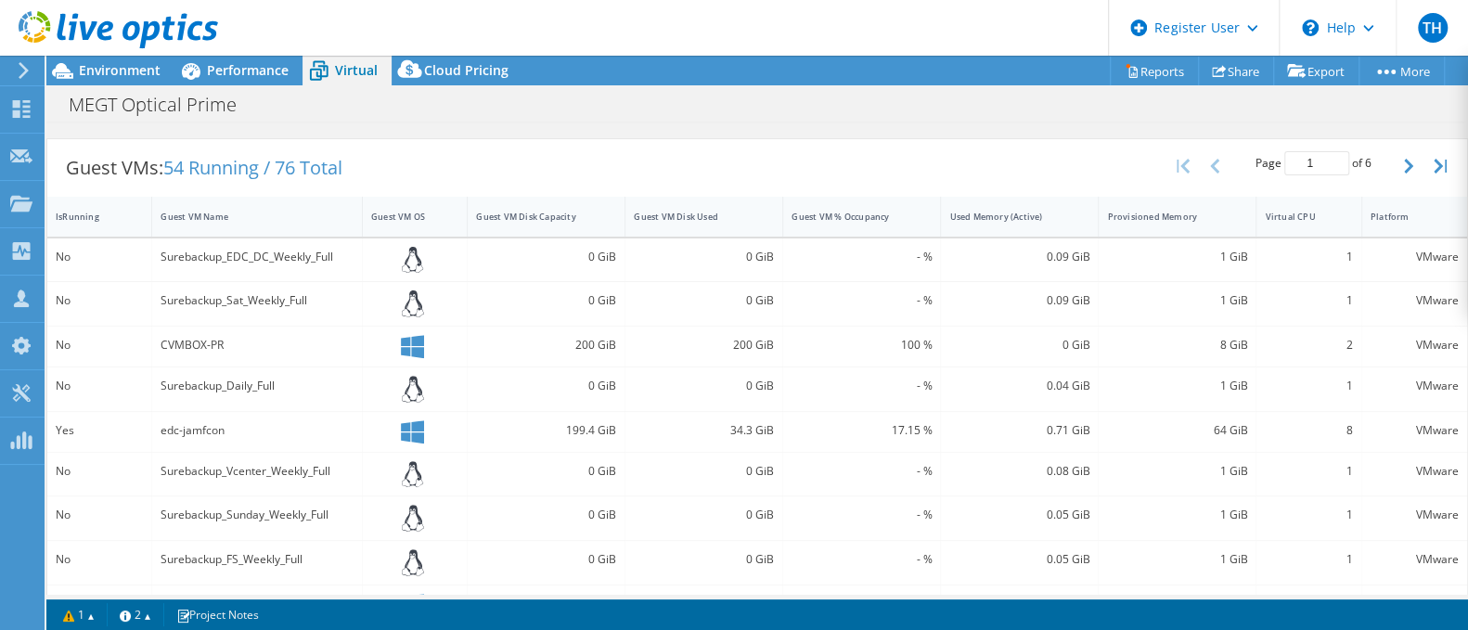
scroll to position [0, 0]
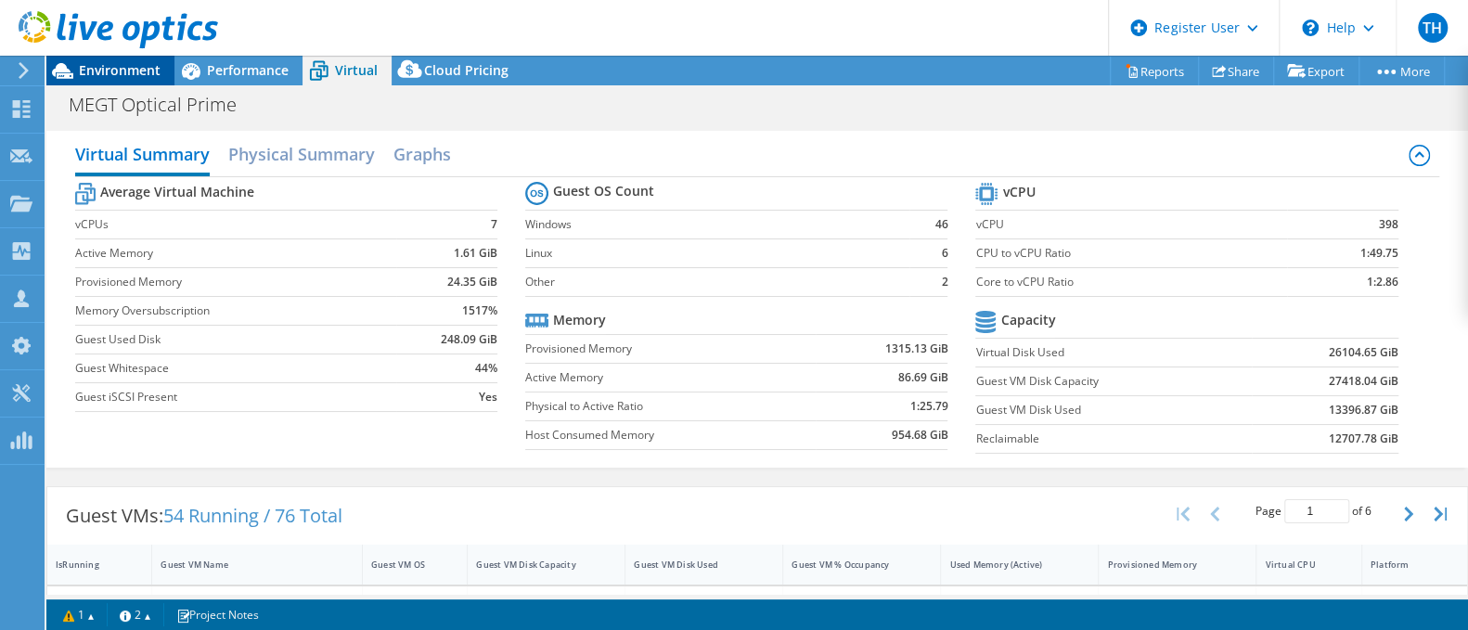
click at [131, 77] on span "Environment" at bounding box center [120, 70] width 82 height 18
